Goal: Information Seeking & Learning: Learn about a topic

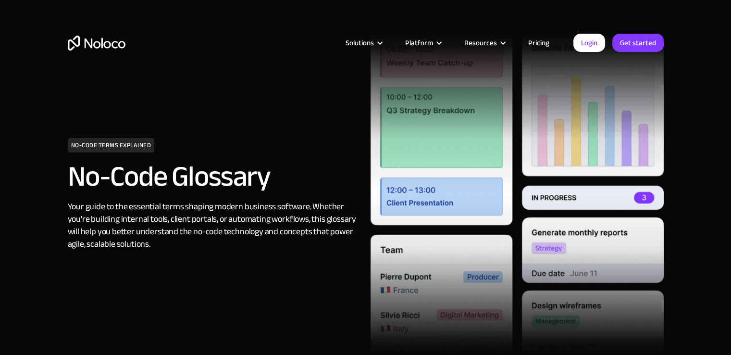
click at [318, 176] on h2 "No-Code Glossary" at bounding box center [214, 176] width 293 height 29
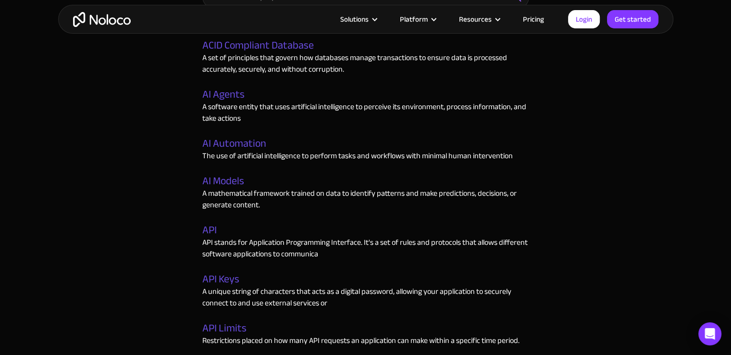
scroll to position [461, 0]
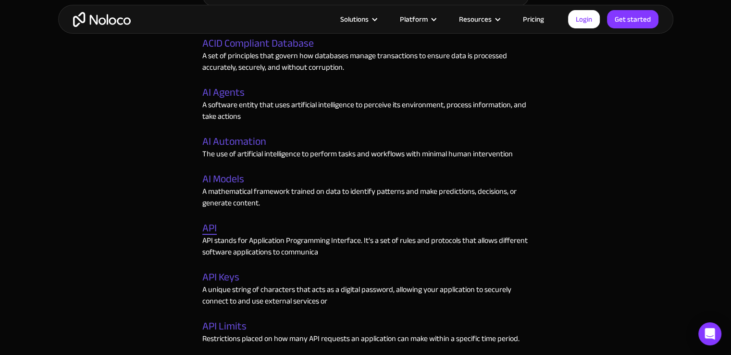
click at [211, 227] on link "API" at bounding box center [209, 228] width 14 height 12
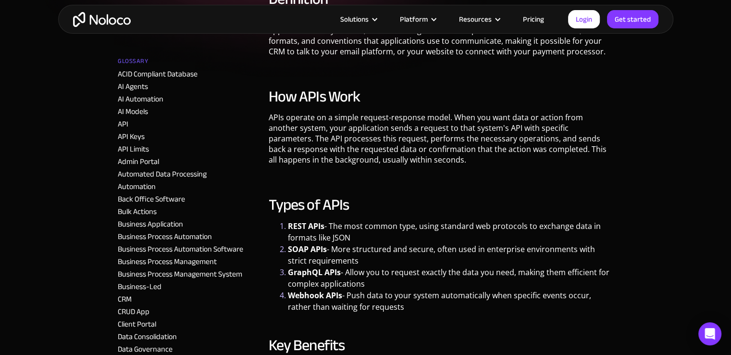
scroll to position [250, 0]
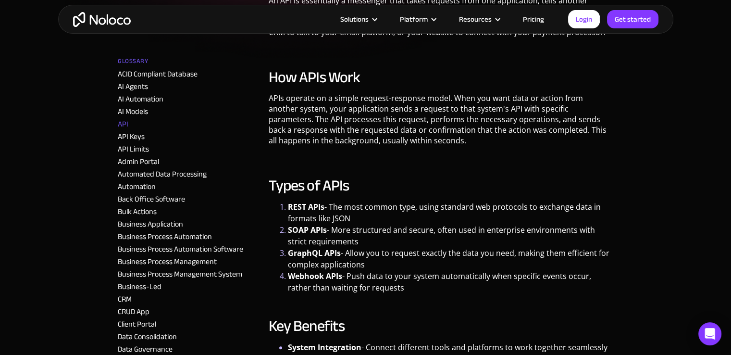
click at [122, 125] on link "API" at bounding box center [123, 124] width 11 height 14
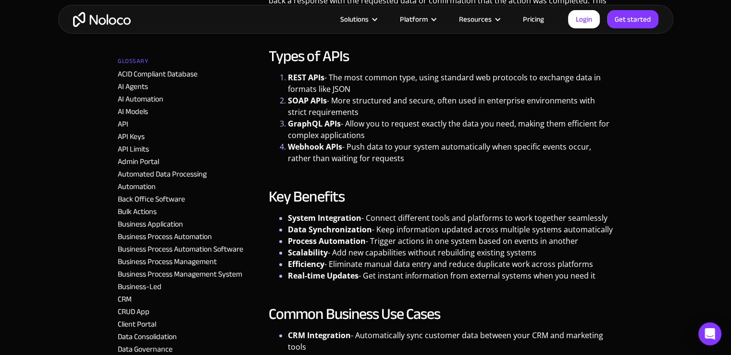
scroll to position [365, 0]
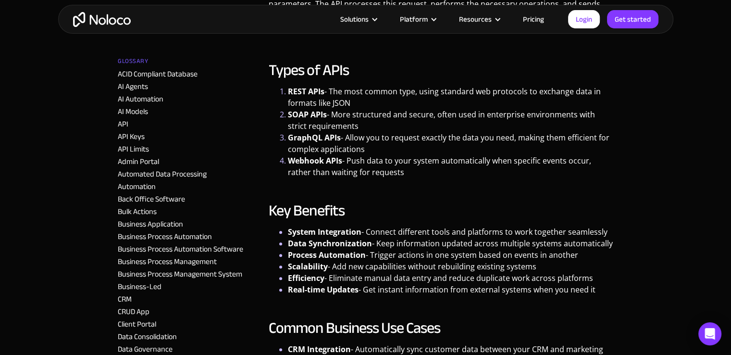
click at [92, 175] on div "No-Code Glossary API What is an API? API stands for Application Programming Int…" at bounding box center [366, 303] width 596 height 1173
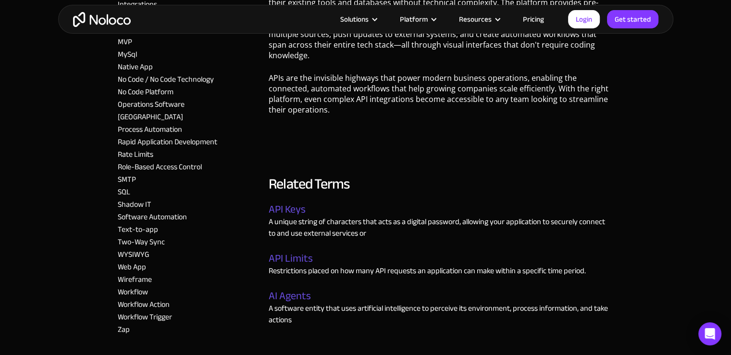
scroll to position [961, 0]
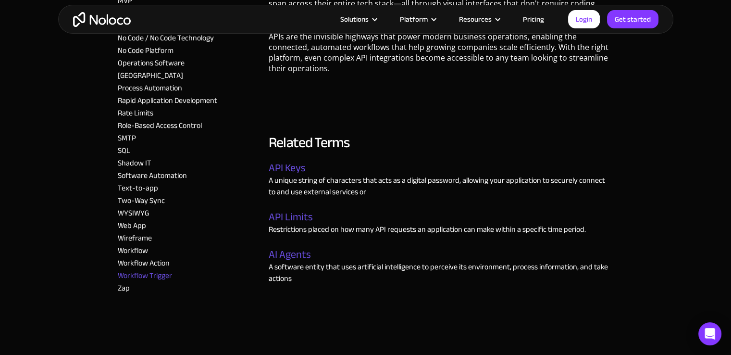
click at [144, 268] on link "Workflow Trigger" at bounding box center [145, 275] width 54 height 14
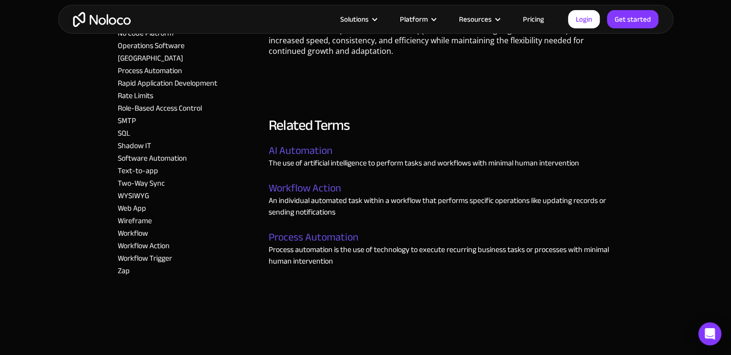
scroll to position [2902, 0]
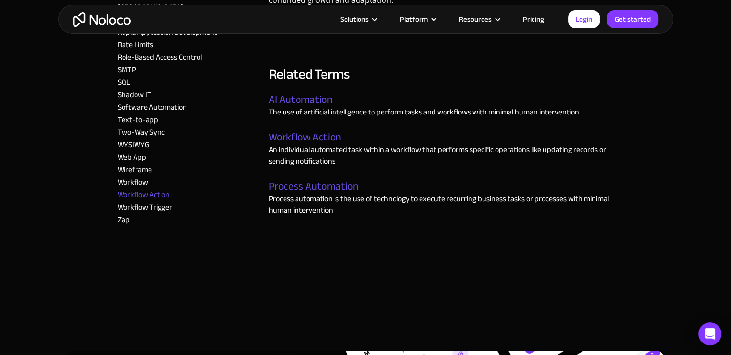
click at [131, 187] on link "Workflow Action" at bounding box center [144, 194] width 52 height 14
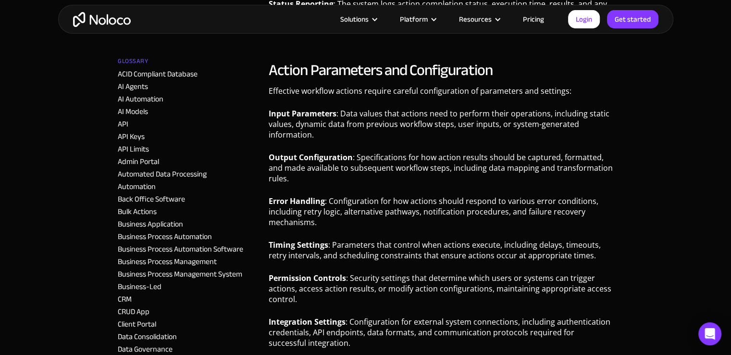
scroll to position [922, 0]
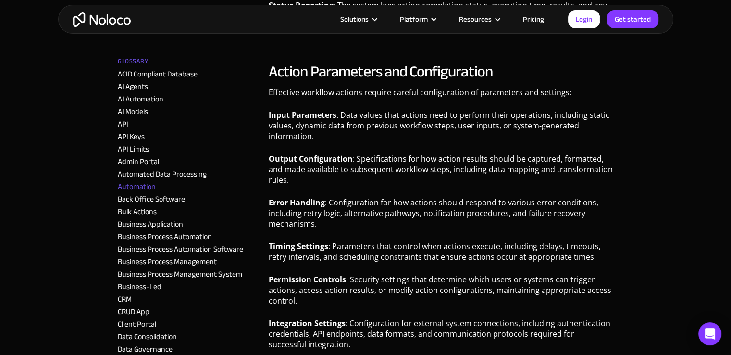
click at [144, 187] on link "Automation" at bounding box center [137, 186] width 38 height 14
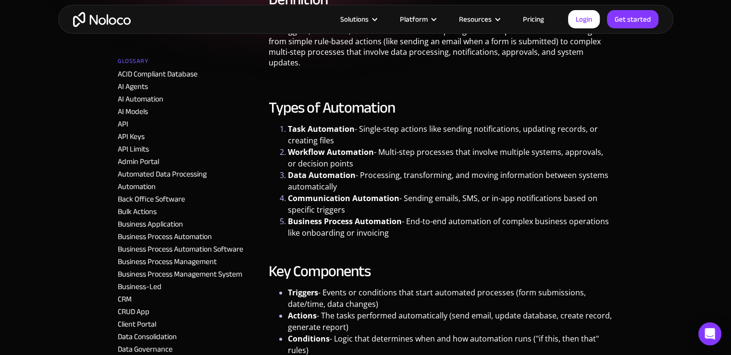
scroll to position [231, 0]
click at [120, 123] on link "API" at bounding box center [123, 124] width 11 height 14
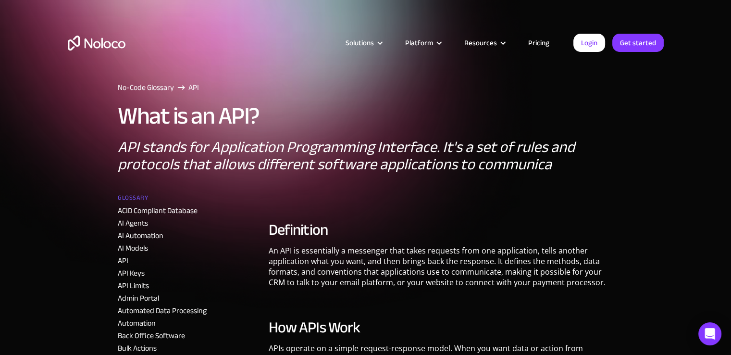
click at [342, 231] on h2 "Definition" at bounding box center [441, 229] width 344 height 19
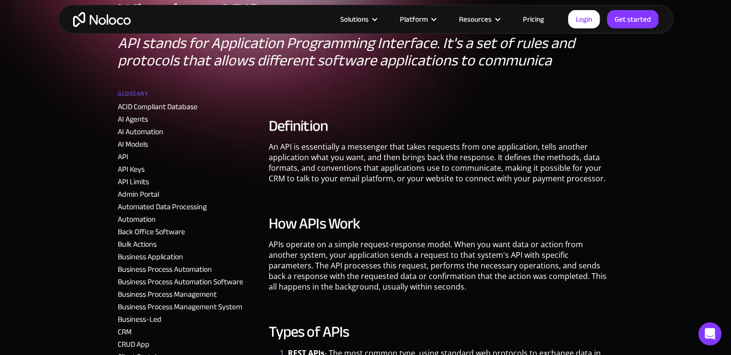
scroll to position [77, 0]
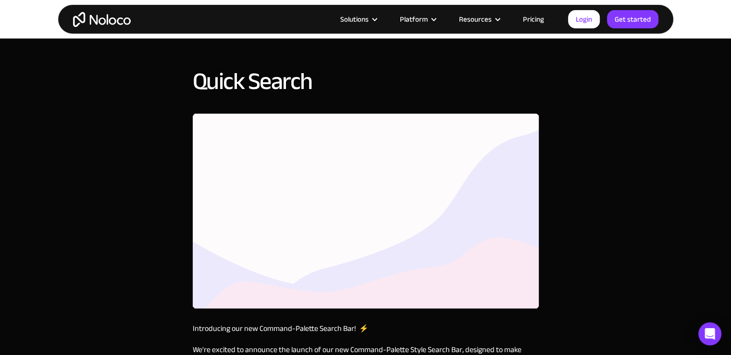
scroll to position [1048, 0]
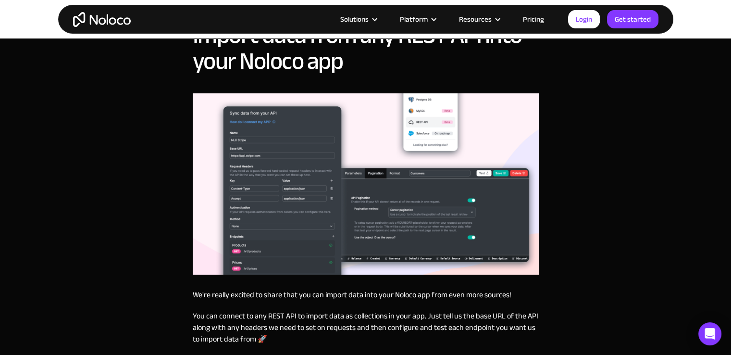
drag, startPoint x: 734, startPoint y: 26, endPoint x: 705, endPoint y: 63, distance: 47.0
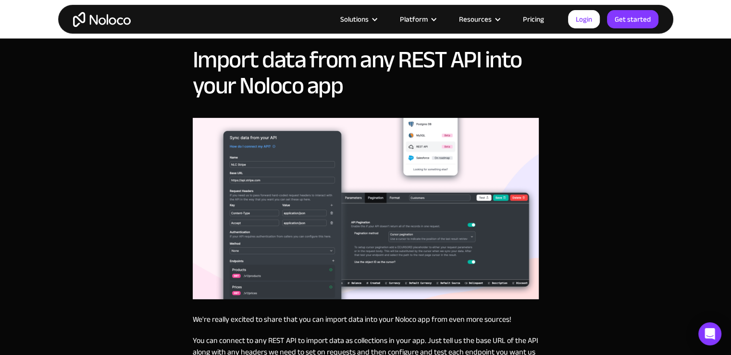
scroll to position [211, 0]
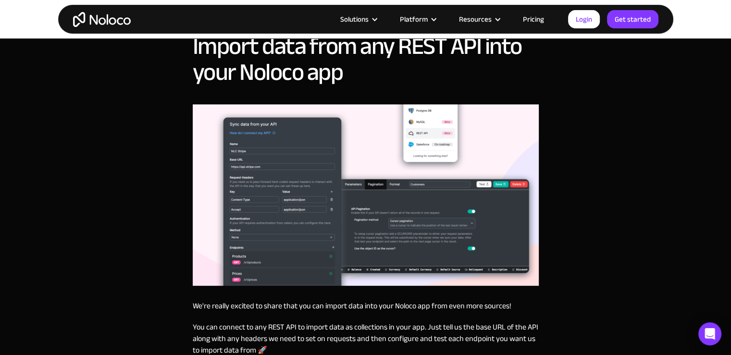
click at [406, 225] on img at bounding box center [366, 194] width 346 height 181
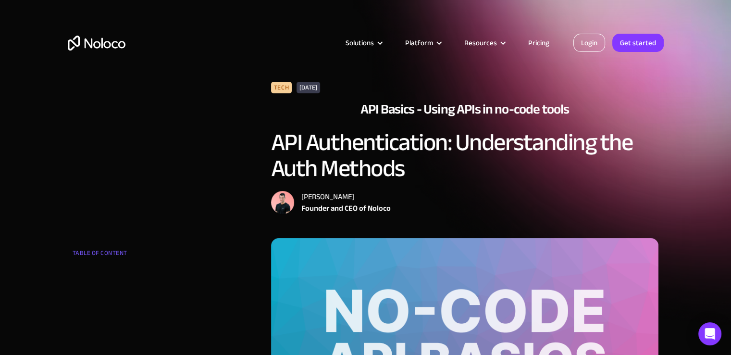
click at [590, 46] on link "Login" at bounding box center [589, 43] width 32 height 18
